Goal: Transaction & Acquisition: Obtain resource

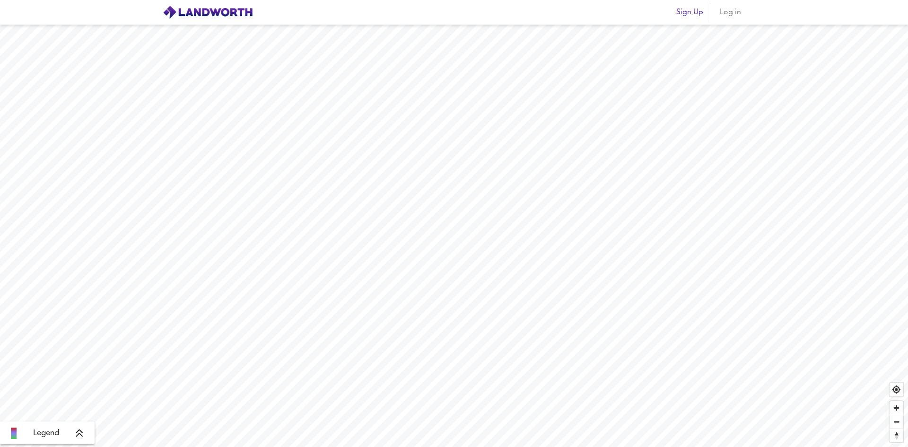
click at [489, 12] on span "Log in" at bounding box center [730, 12] width 23 height 13
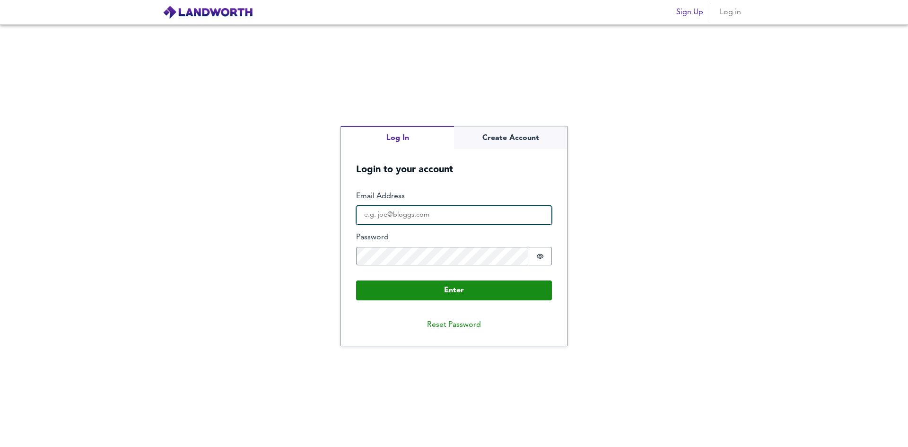
click at [470, 220] on input "Email Address" at bounding box center [454, 215] width 196 height 19
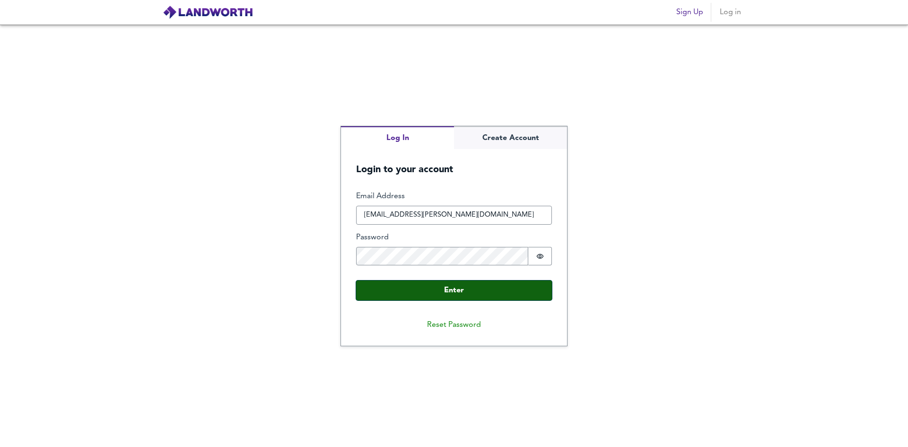
click at [426, 290] on button "Enter" at bounding box center [454, 291] width 196 height 20
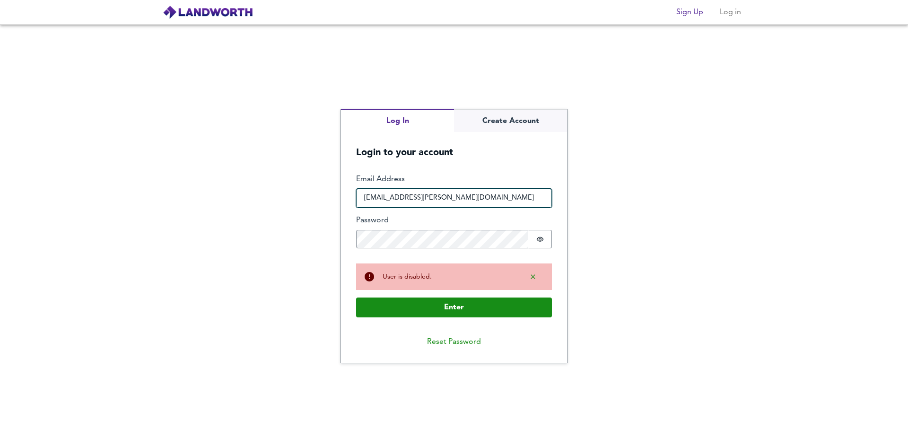
click at [396, 196] on input "[EMAIL_ADDRESS][PERSON_NAME][DOMAIN_NAME]" at bounding box center [454, 198] width 196 height 19
click at [402, 195] on input "[EMAIL_ADDRESS][PERSON_NAME][DOMAIN_NAME]" at bounding box center [454, 198] width 196 height 19
click at [451, 197] on input "[EMAIL_ADDRESS][PERSON_NAME][DOMAIN_NAME]" at bounding box center [454, 198] width 196 height 19
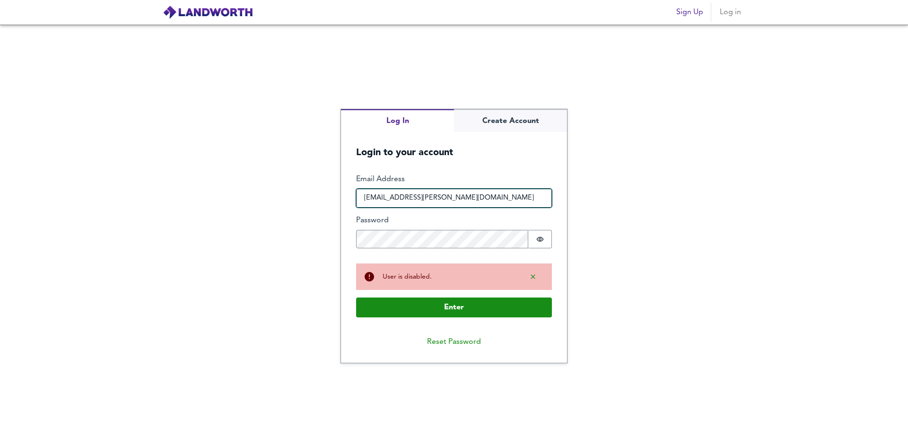
click at [397, 198] on input "[EMAIL_ADDRESS][PERSON_NAME][DOMAIN_NAME]" at bounding box center [454, 198] width 196 height 19
click at [469, 199] on input "[EMAIL_ADDRESS][PERSON_NAME][DOMAIN_NAME]" at bounding box center [454, 198] width 196 height 19
type input "octopus.[PERSON_NAME]@landwor"
click at [419, 199] on input "oliverccookson333" at bounding box center [454, 198] width 196 height 19
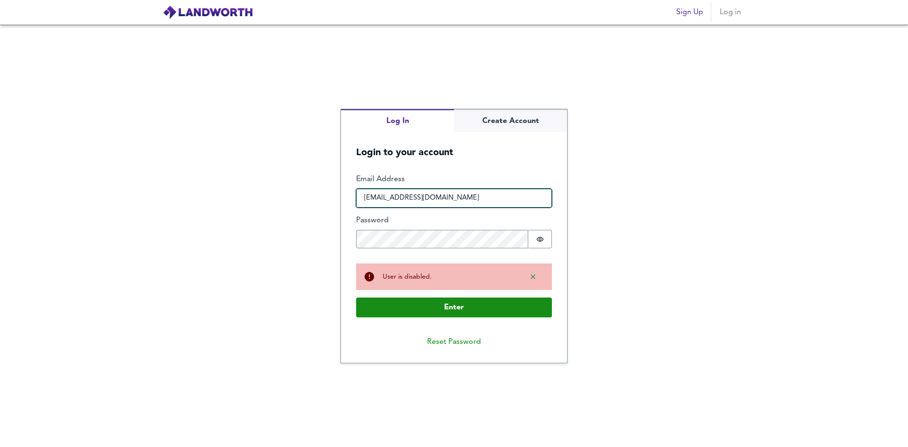
type input "[EMAIL_ADDRESS][DOMAIN_NAME]"
click at [453, 197] on input "[EMAIL_ADDRESS][DOMAIN_NAME]" at bounding box center [454, 198] width 196 height 19
click at [449, 339] on button "Reset Password" at bounding box center [454, 342] width 69 height 19
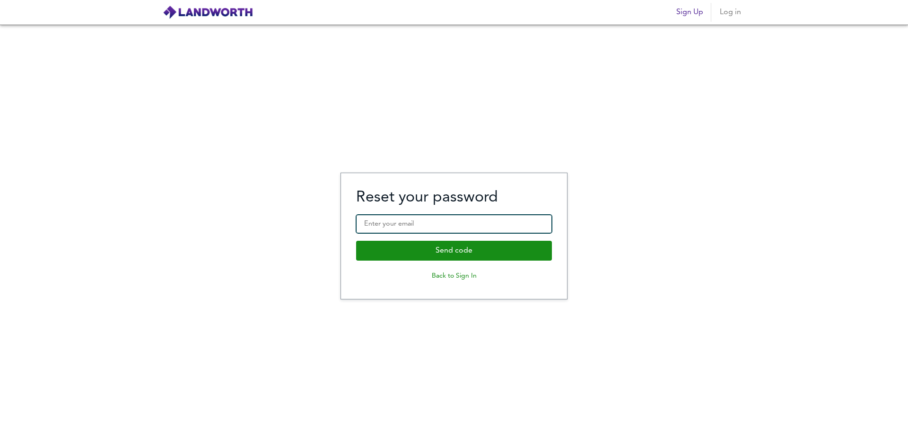
click at [387, 223] on input "Enter your email" at bounding box center [454, 224] width 196 height 19
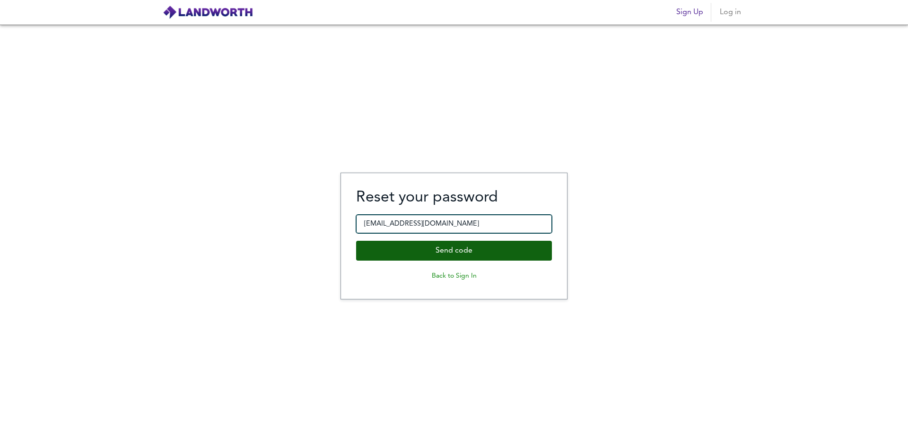
type input "[EMAIL_ADDRESS][DOMAIN_NAME]"
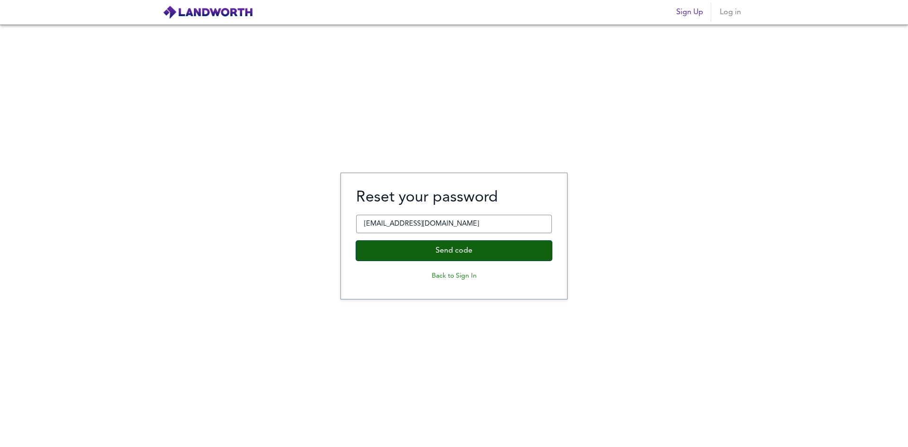
click at [398, 247] on button "Send code" at bounding box center [454, 251] width 196 height 20
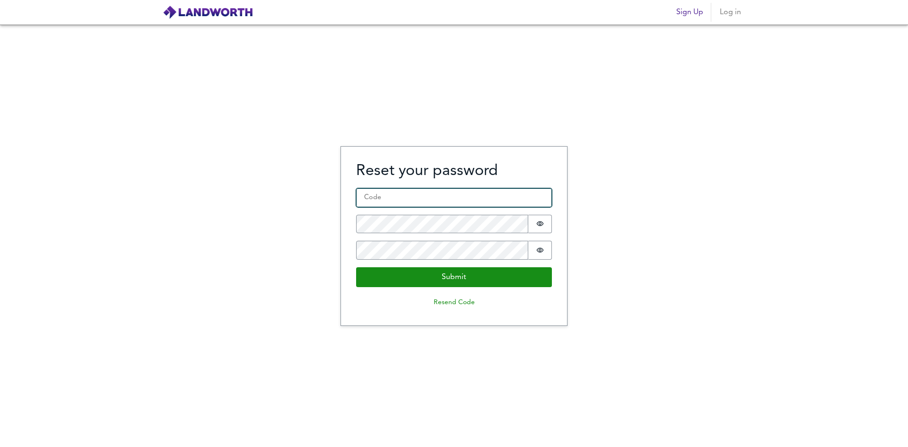
click at [489, 202] on input "Code *" at bounding box center [454, 197] width 196 height 19
type input "184634"
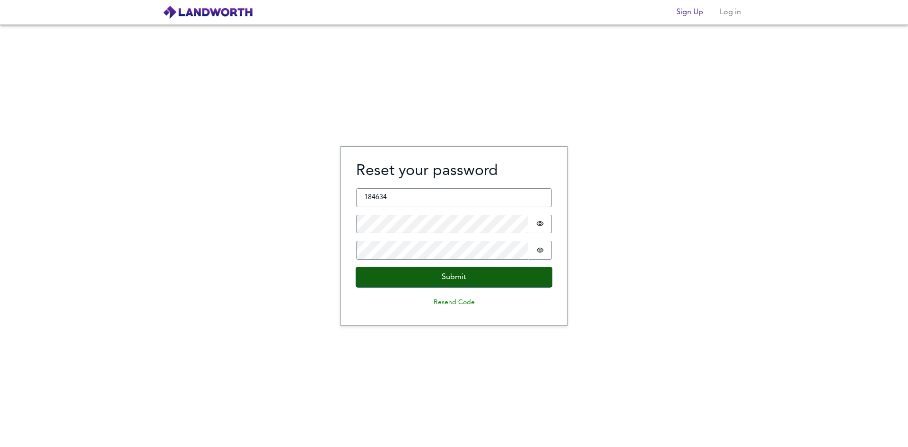
click at [392, 274] on button "Submit" at bounding box center [454, 277] width 196 height 20
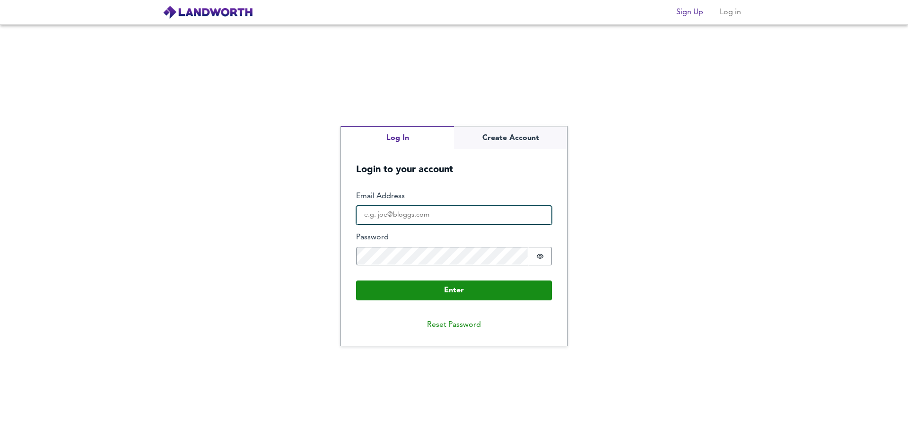
click at [479, 218] on input "Email Address" at bounding box center [454, 215] width 196 height 19
type input "[EMAIL_ADDRESS][DOMAIN_NAME]"
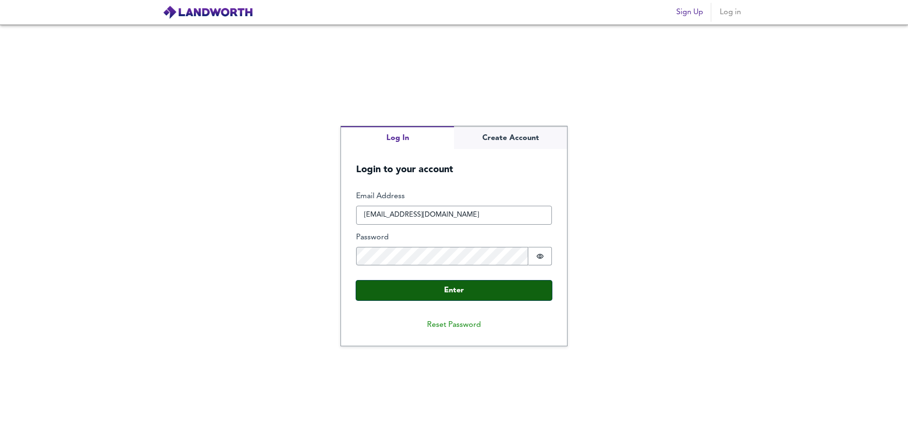
click at [430, 300] on button "Enter" at bounding box center [454, 291] width 196 height 20
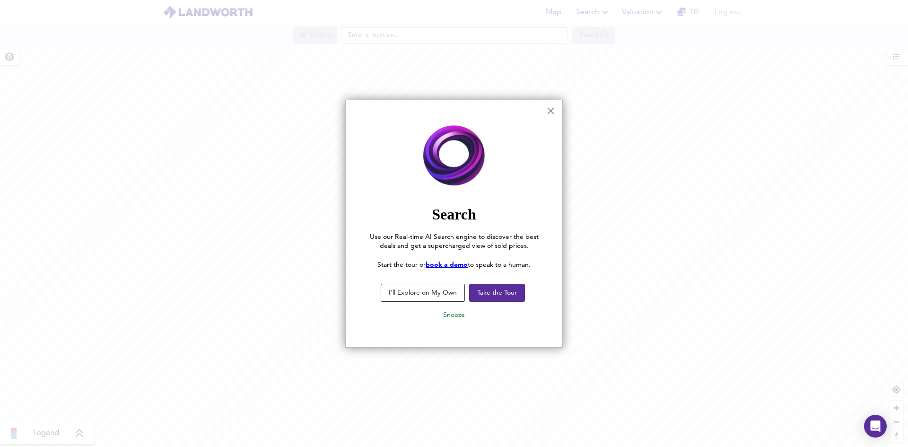
click at [489, 112] on button "×" at bounding box center [550, 110] width 9 height 15
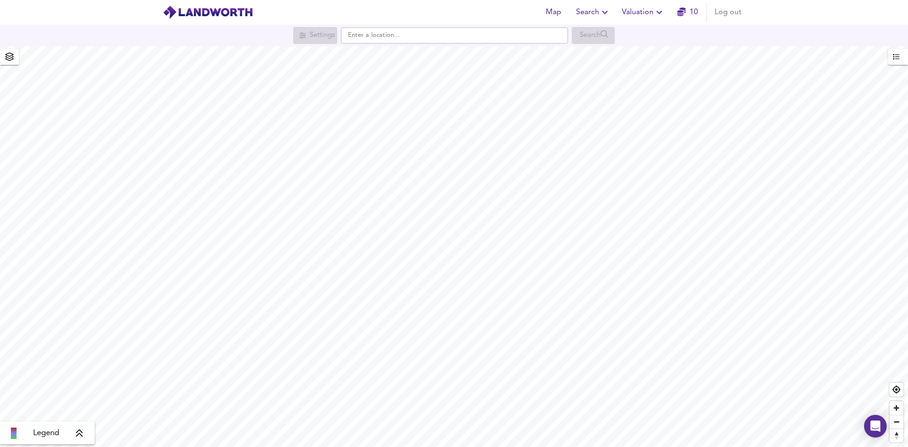
click at [489, 19] on button "Valuation" at bounding box center [643, 12] width 51 height 19
click at [489, 30] on li "New Valuation Report" at bounding box center [643, 34] width 113 height 17
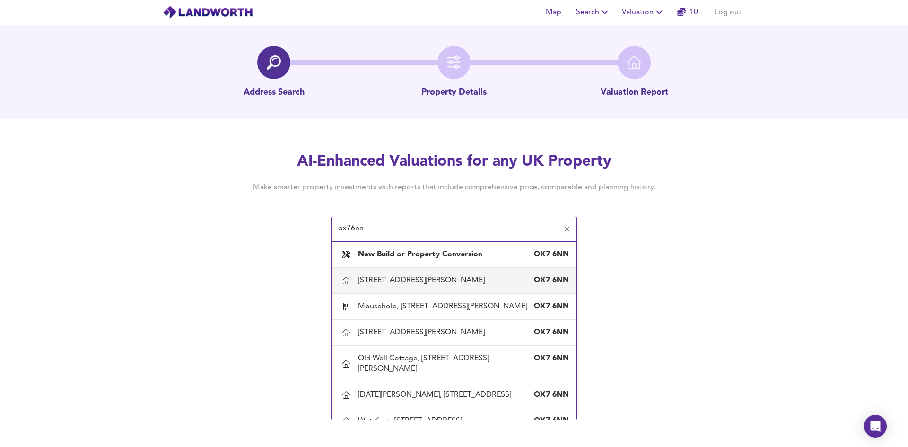
click at [400, 280] on div "[STREET_ADDRESS][PERSON_NAME]" at bounding box center [423, 280] width 131 height 10
type input "[STREET_ADDRESS][PERSON_NAME]"
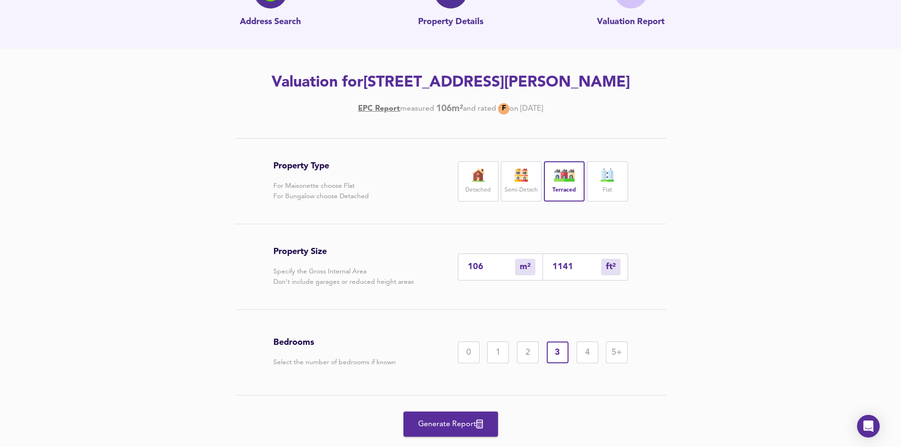
scroll to position [95, 0]
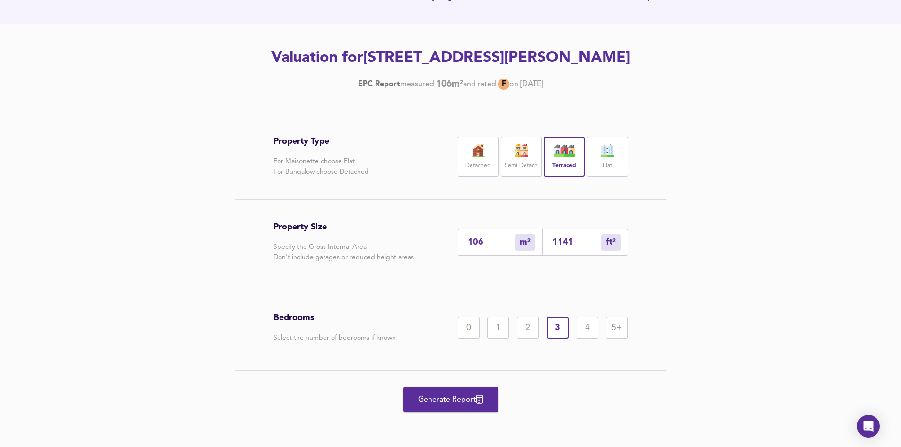
click at [426, 377] on span "Generate Report" at bounding box center [451, 399] width 76 height 13
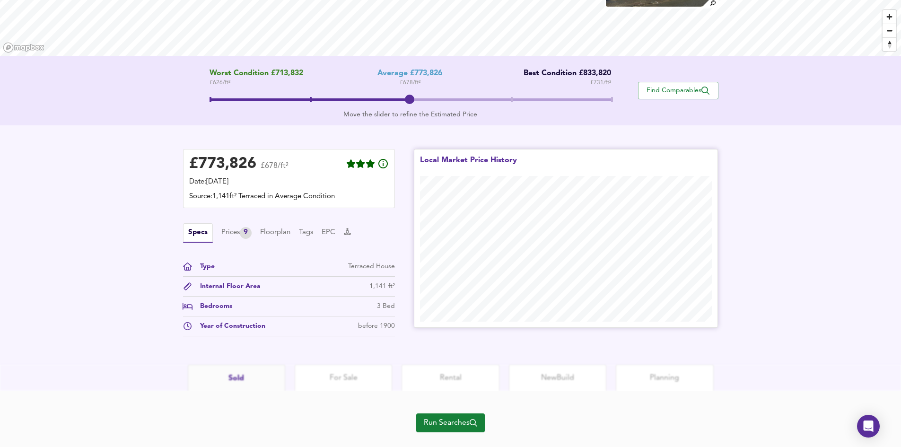
scroll to position [160, 0]
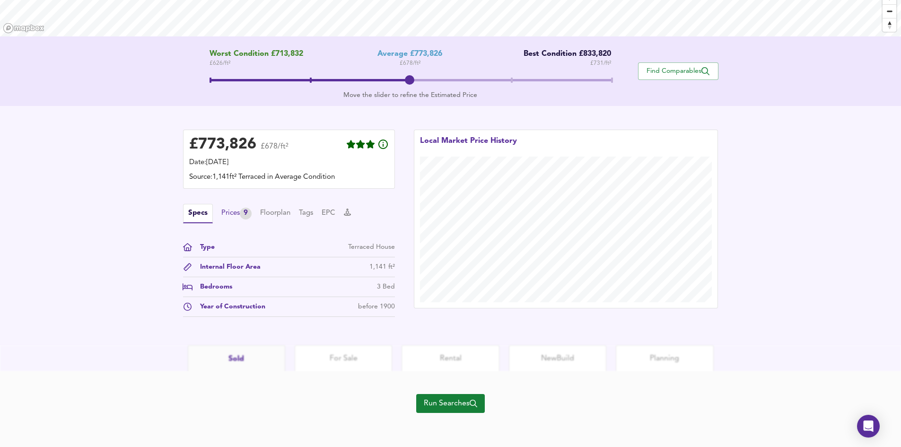
click at [229, 216] on div "Prices 9" at bounding box center [236, 214] width 30 height 12
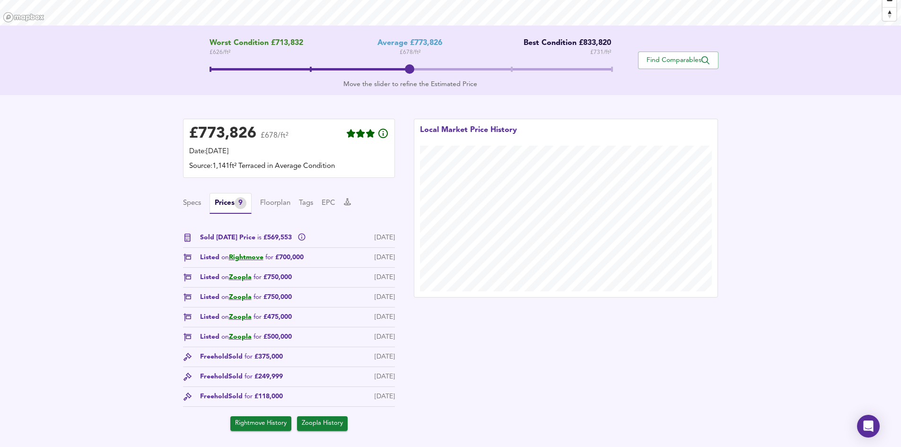
scroll to position [171, 0]
click at [152, 263] on div "£ 773,826 £678/ft² Date: [DATE] Source: 1,141ft² Terraced in Average Condition …" at bounding box center [450, 275] width 901 height 360
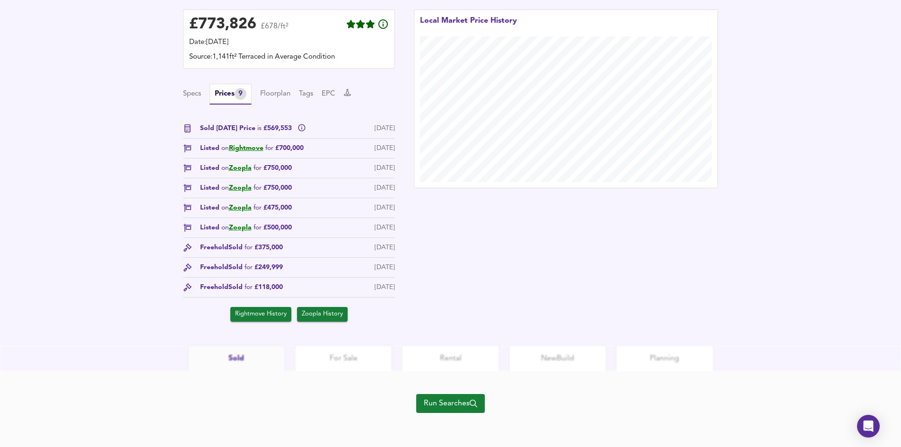
scroll to position [265, 0]
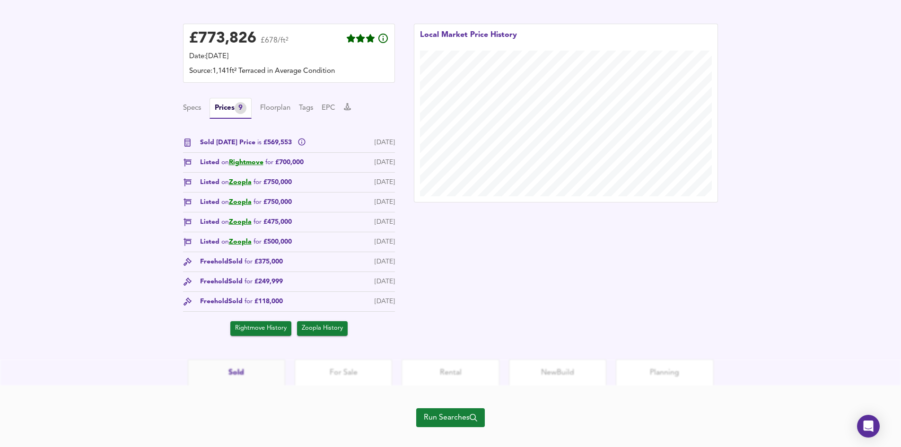
click at [441, 377] on button "Run Searches" at bounding box center [450, 417] width 69 height 19
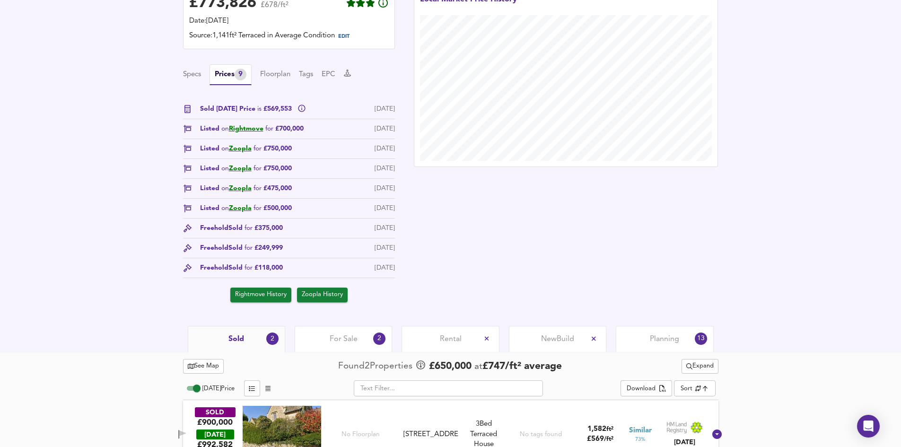
scroll to position [214, 0]
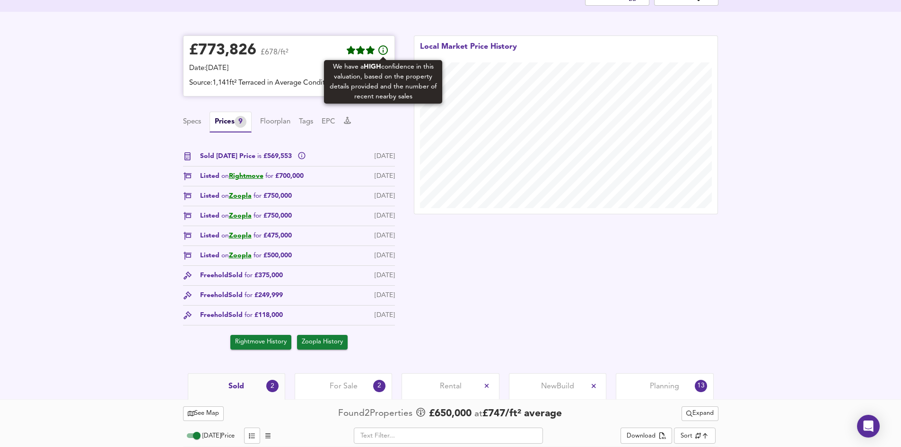
click at [380, 51] on icon at bounding box center [383, 49] width 11 height 11
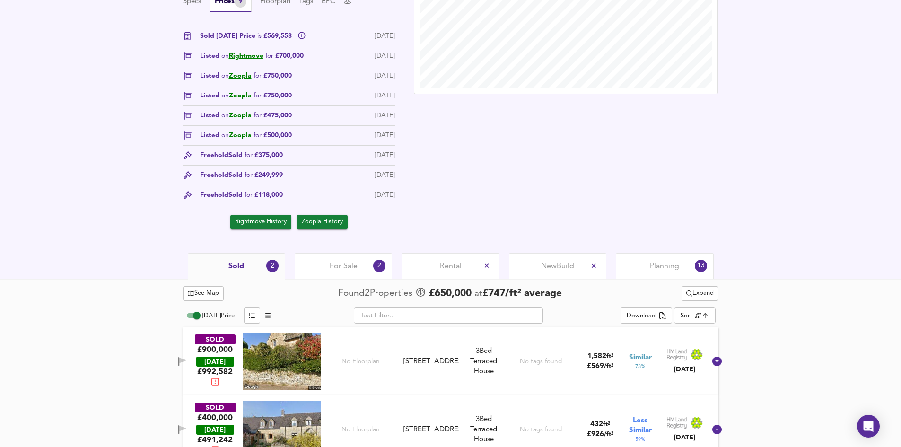
scroll to position [356, 0]
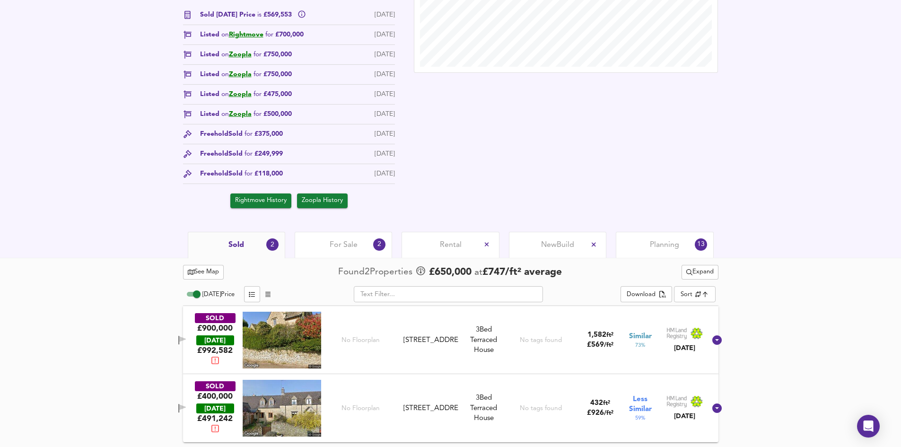
click at [332, 247] on span "For Sale" at bounding box center [344, 245] width 28 height 10
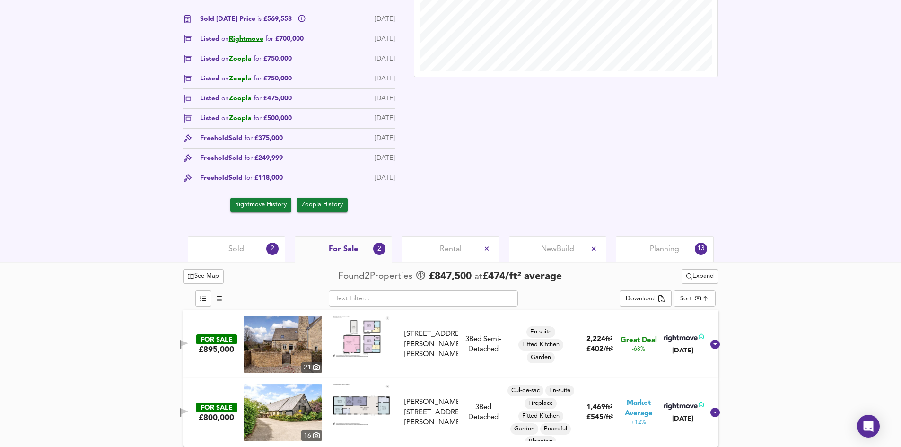
scroll to position [356, 0]
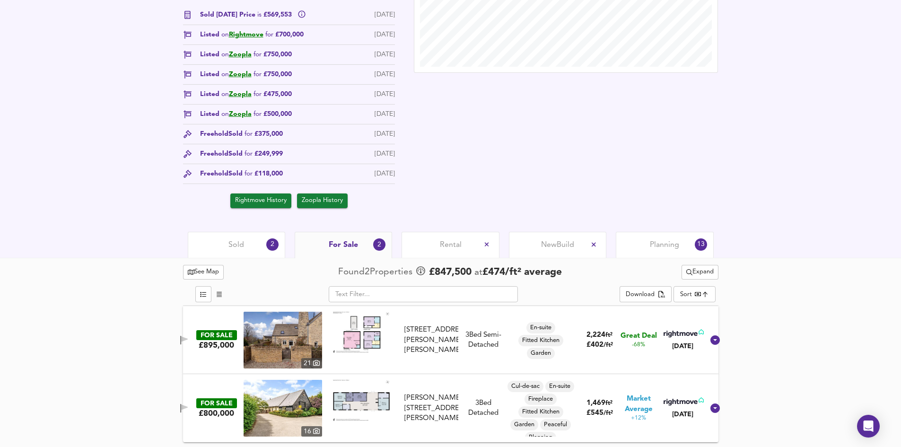
click at [315, 344] on img at bounding box center [283, 340] width 79 height 57
click at [296, 377] on img at bounding box center [283, 408] width 79 height 57
click at [225, 240] on div "Sold 2" at bounding box center [236, 245] width 97 height 26
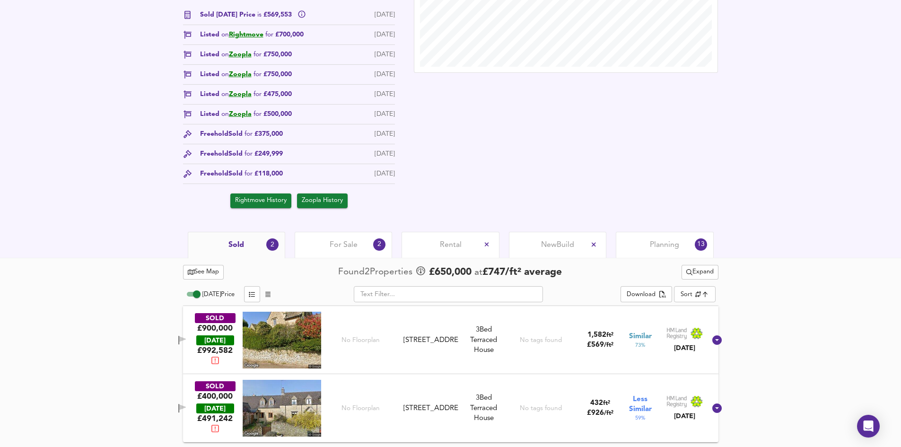
click at [308, 342] on img at bounding box center [282, 340] width 79 height 57
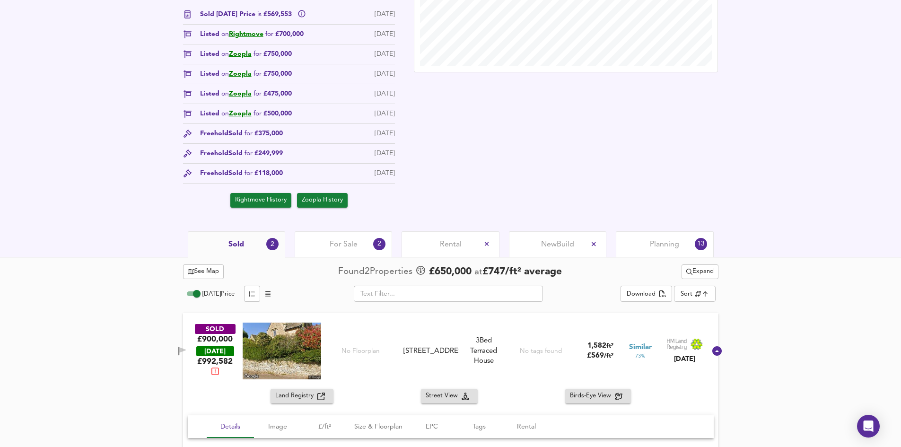
click at [261, 340] on img at bounding box center [282, 351] width 79 height 57
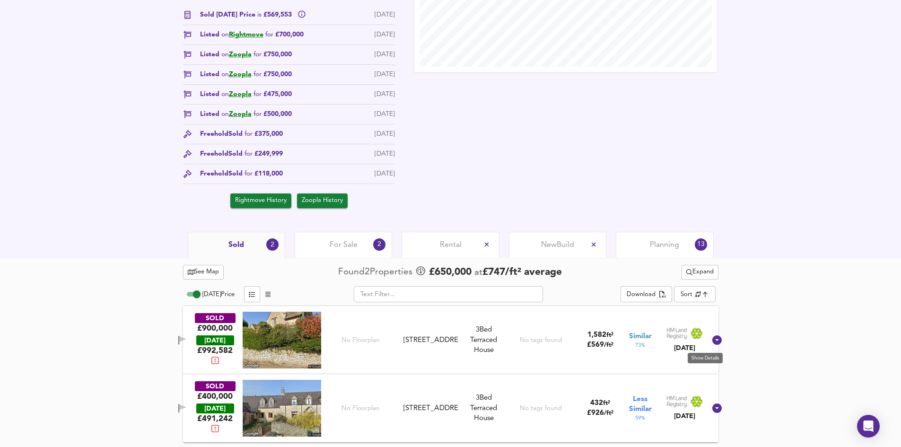
click at [489, 341] on icon at bounding box center [717, 339] width 11 height 11
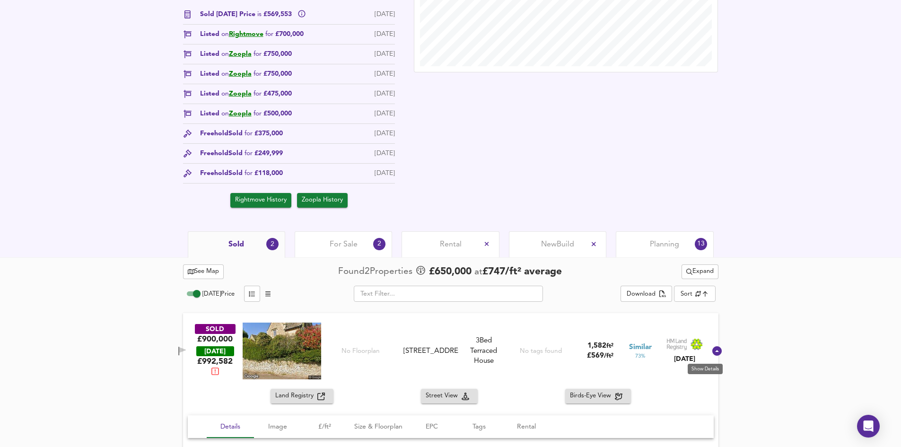
click at [489, 351] on icon at bounding box center [716, 350] width 9 height 9
